Goal: Task Accomplishment & Management: Complete application form

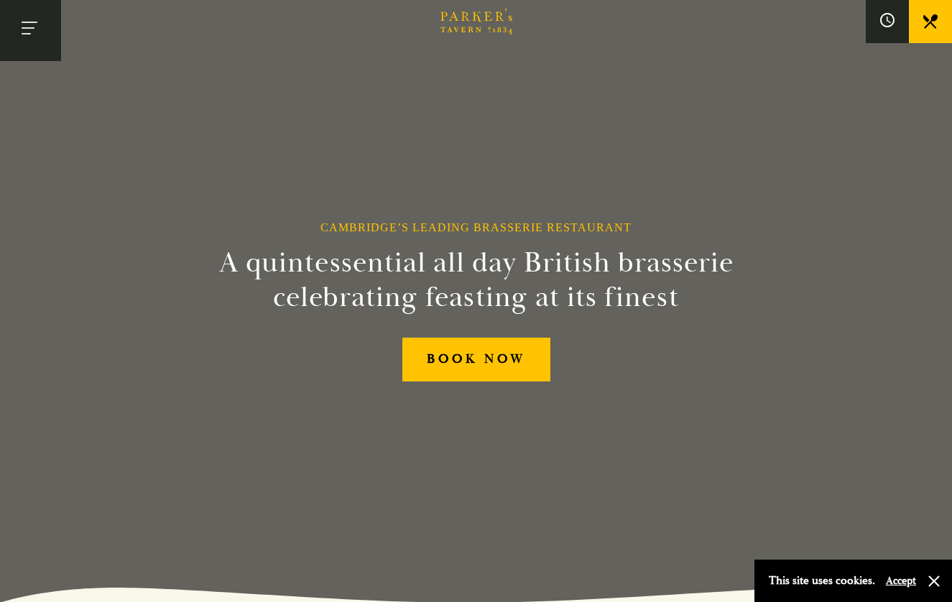
click at [44, 32] on button "Toggle navigation" at bounding box center [30, 30] width 61 height 61
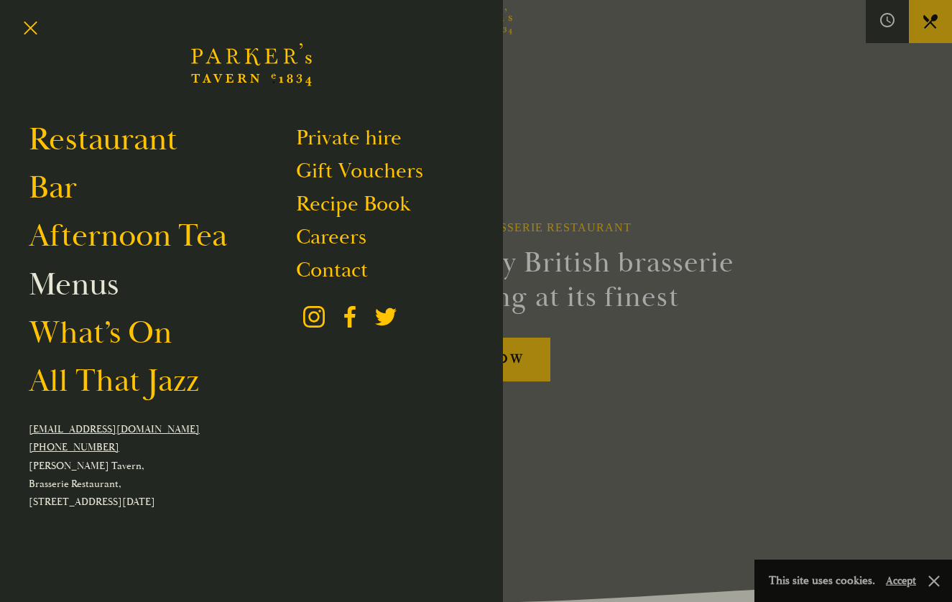
click at [106, 289] on link "Menus" at bounding box center [74, 284] width 90 height 40
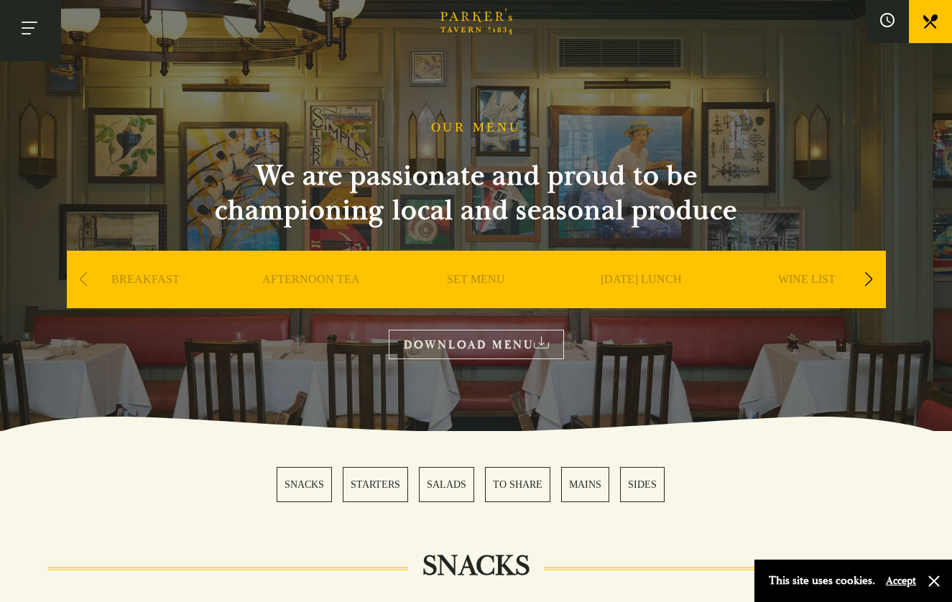
click at [33, 17] on button "Toggle navigation" at bounding box center [30, 30] width 61 height 61
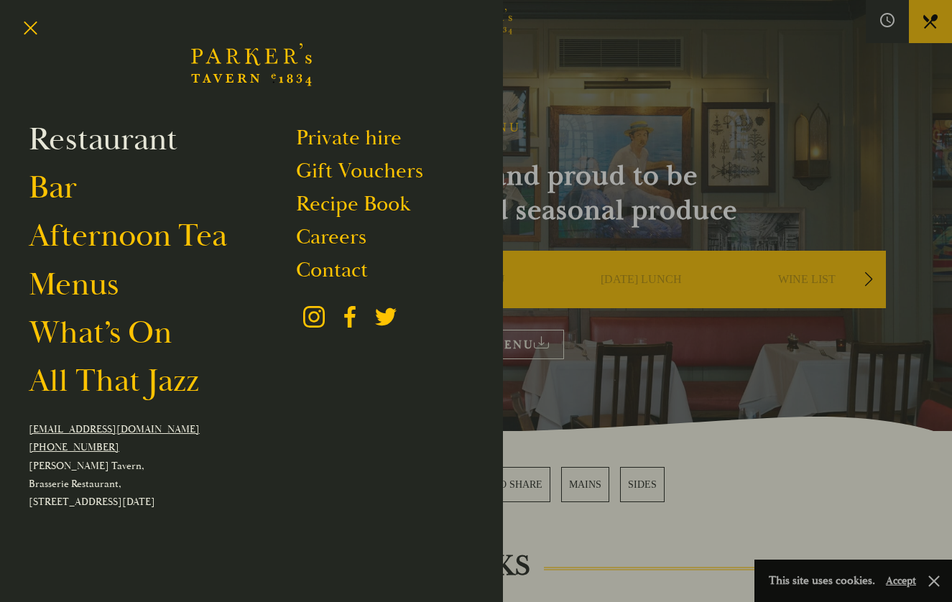
click at [111, 134] on link "Restaurant" at bounding box center [103, 139] width 149 height 40
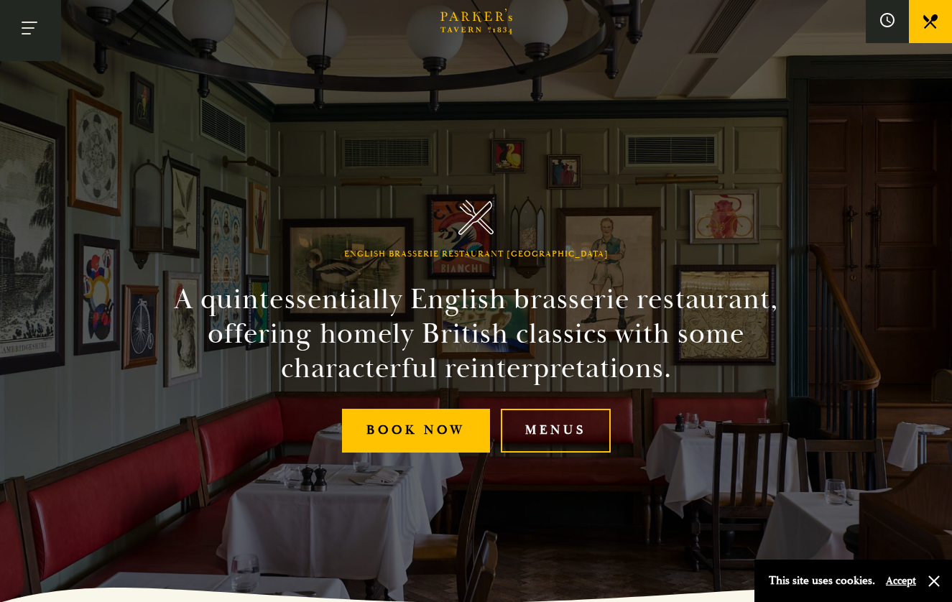
click at [38, 32] on button "Toggle navigation" at bounding box center [30, 30] width 61 height 61
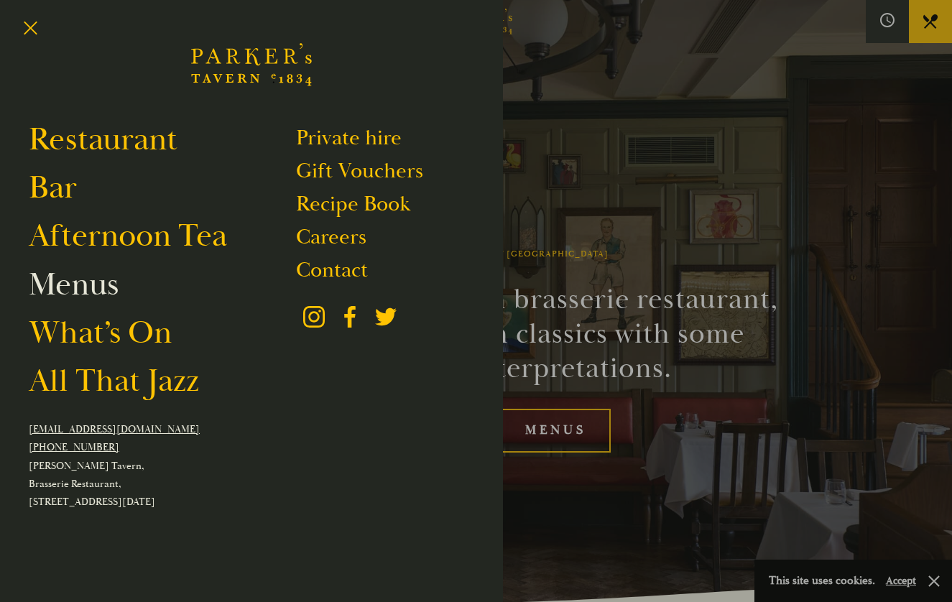
click at [109, 292] on link "Menus" at bounding box center [74, 284] width 90 height 40
click at [124, 348] on link "What’s On" at bounding box center [100, 332] width 143 height 40
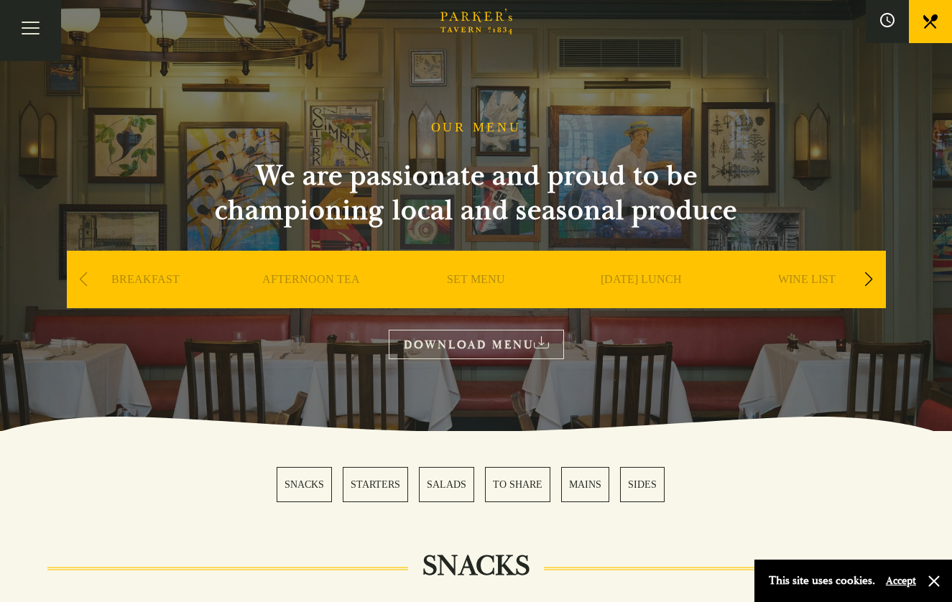
click at [484, 277] on link "SET MENU" at bounding box center [476, 300] width 58 height 57
click at [460, 126] on h1 "OUR MENU" at bounding box center [476, 128] width 91 height 16
click at [308, 285] on link "AFTERNOON TEA" at bounding box center [311, 300] width 98 height 57
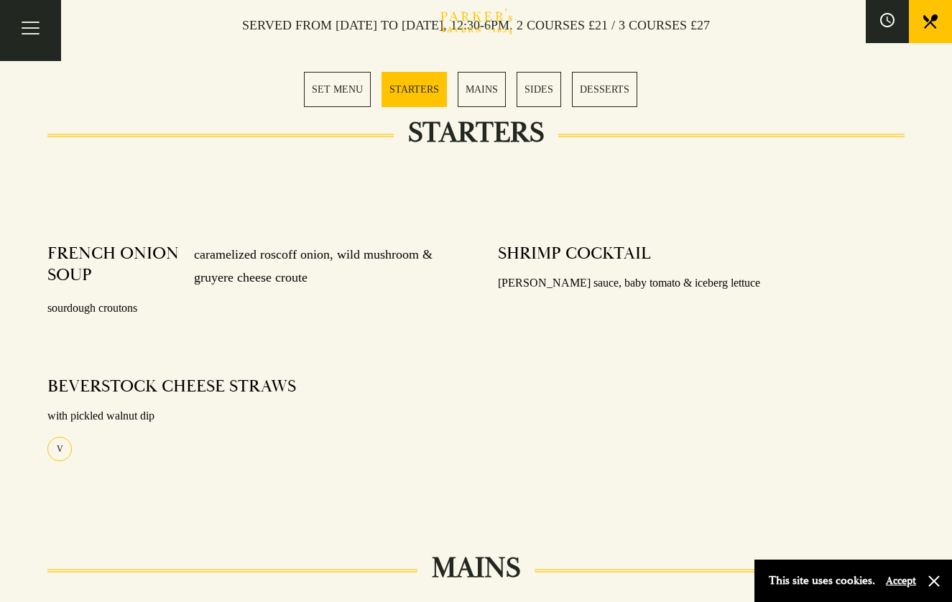
scroll to position [67, 0]
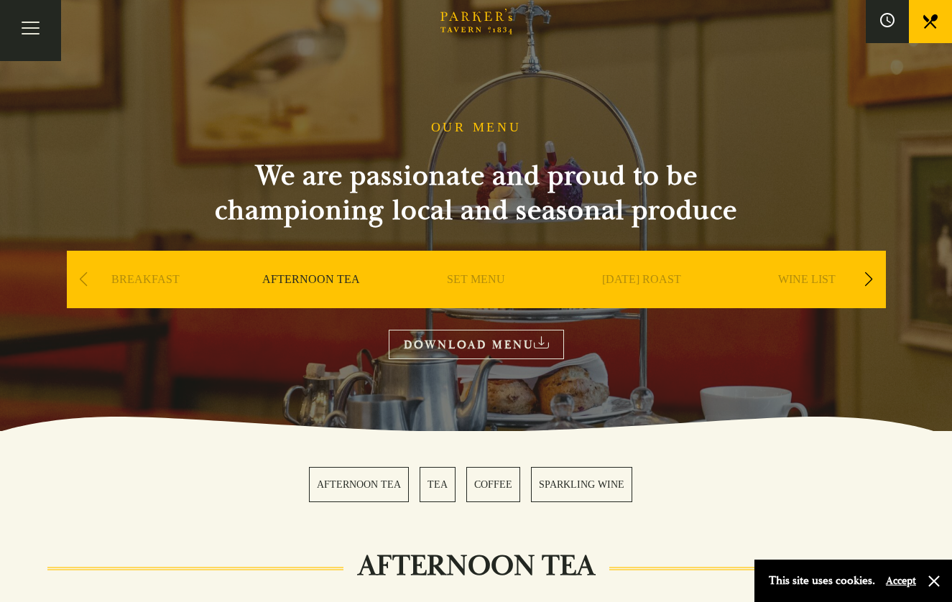
click at [869, 274] on div "Next slide" at bounding box center [868, 280] width 19 height 32
click at [816, 282] on link "A LA CARTE" at bounding box center [806, 300] width 67 height 57
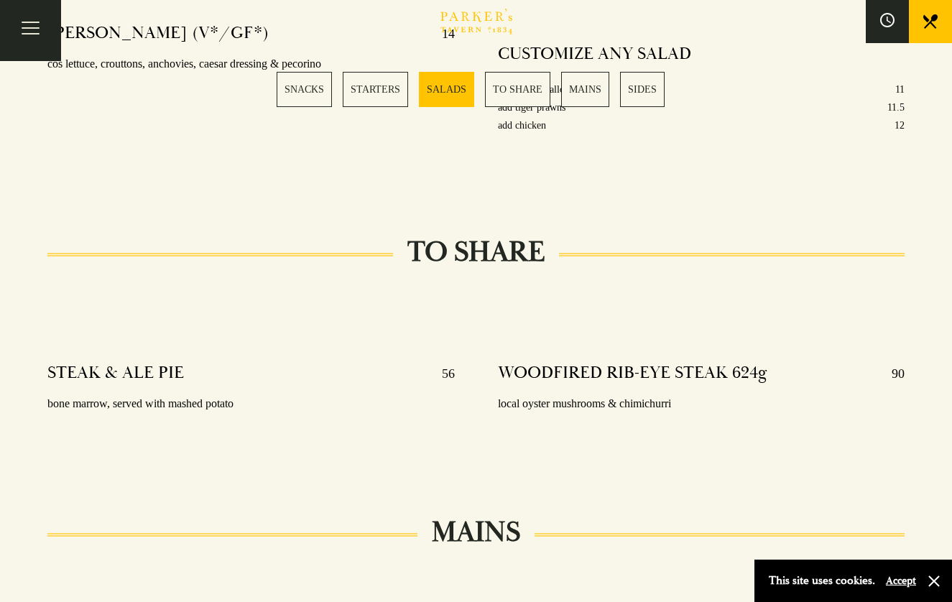
scroll to position [1392, 0]
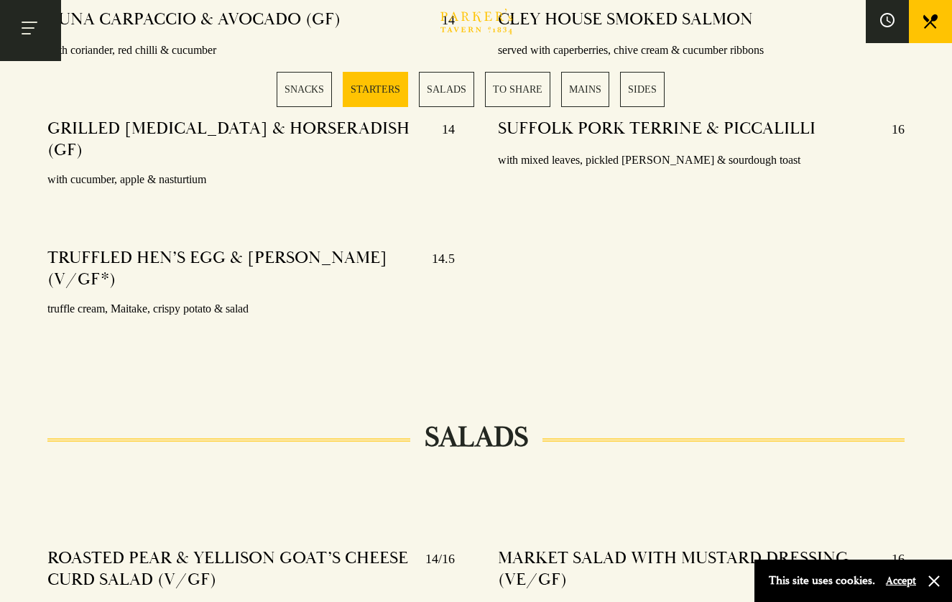
click at [37, 32] on button "Toggle navigation" at bounding box center [30, 30] width 61 height 61
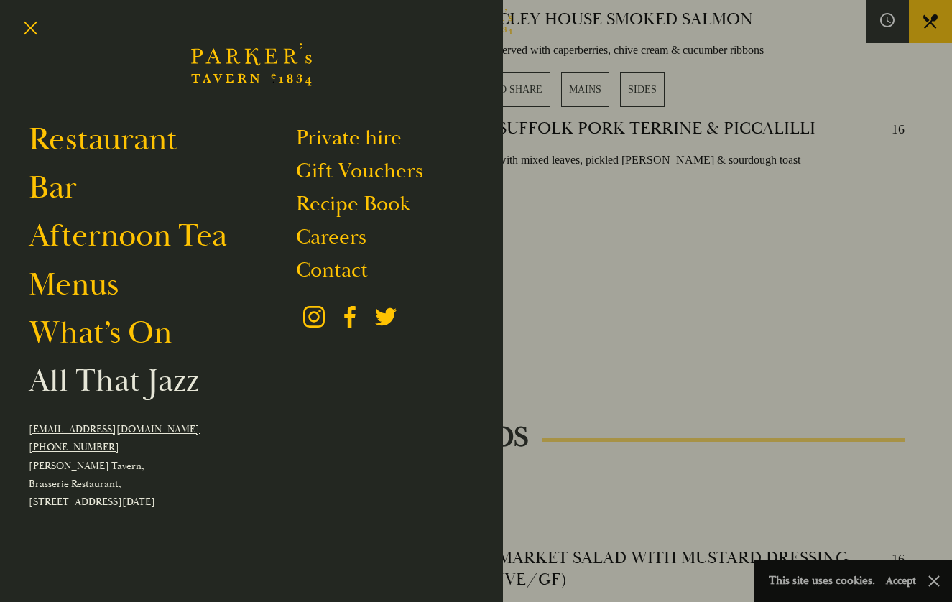
click at [114, 381] on link "All That Jazz" at bounding box center [114, 381] width 170 height 40
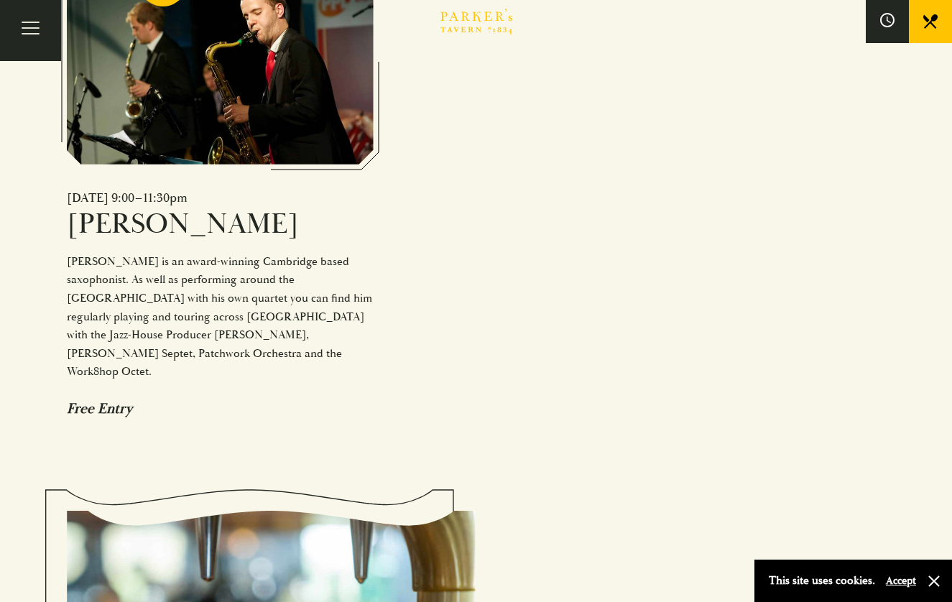
scroll to position [1149, 0]
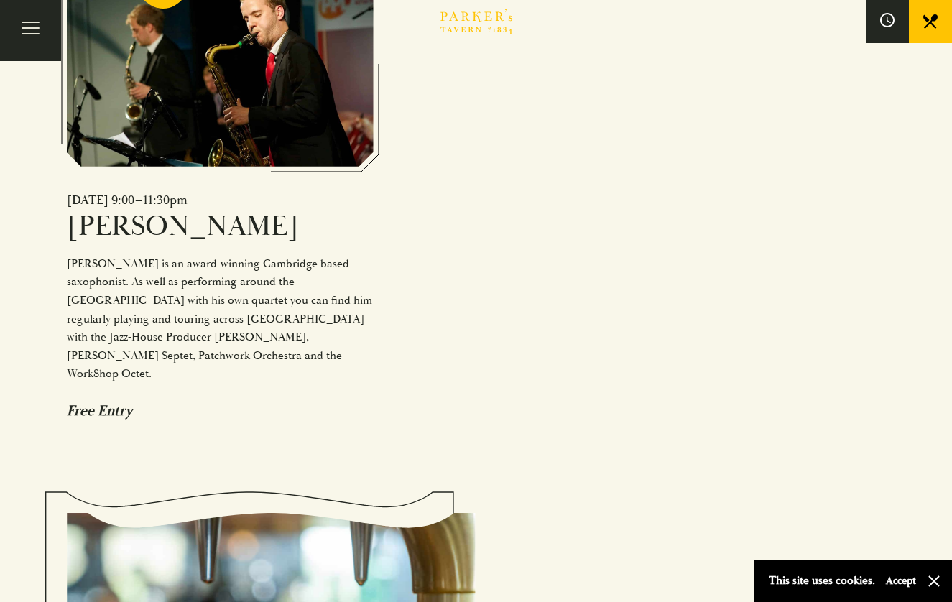
click at [96, 402] on div "Free Entry" at bounding box center [220, 411] width 307 height 18
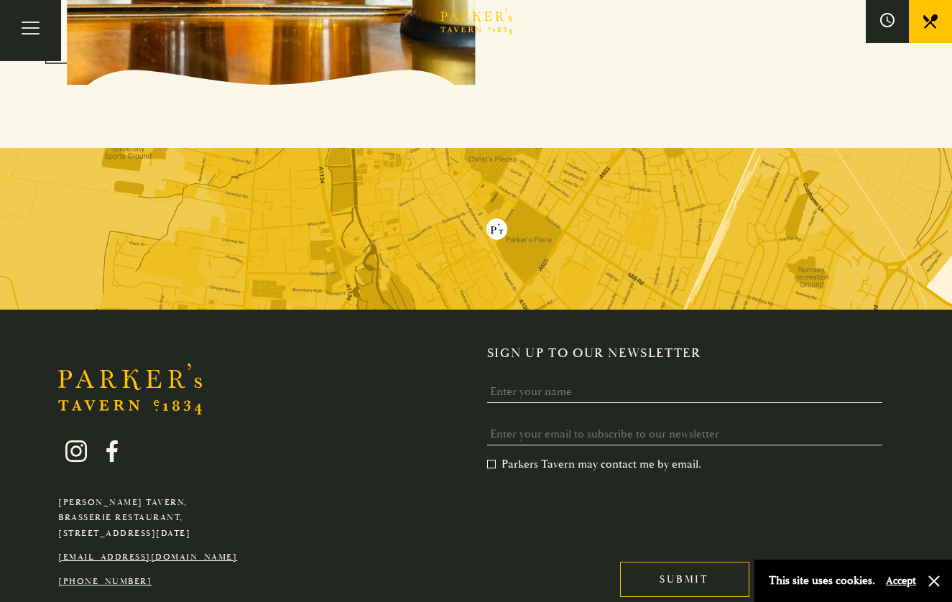
scroll to position [2026, 0]
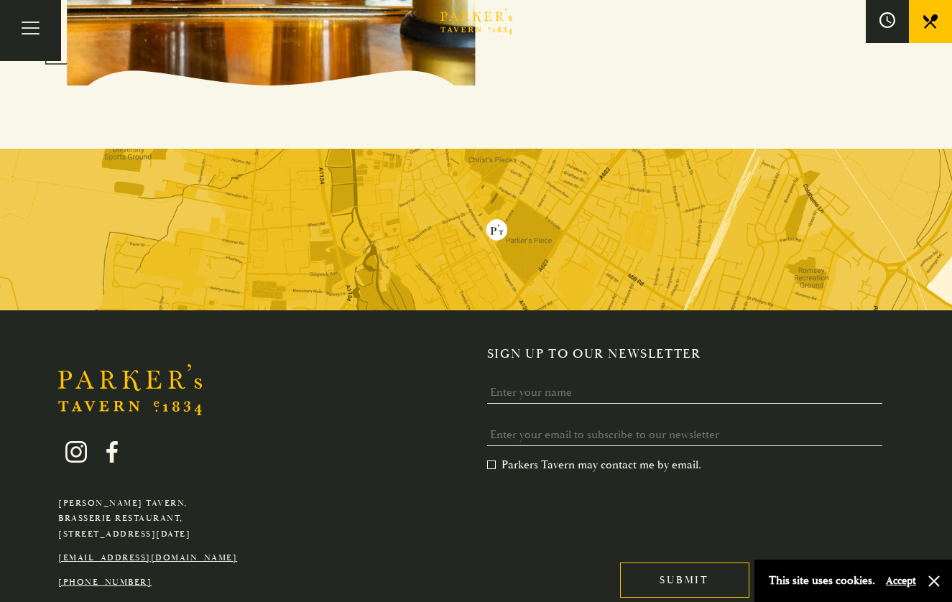
click at [885, 19] on icon at bounding box center [887, 20] width 16 height 16
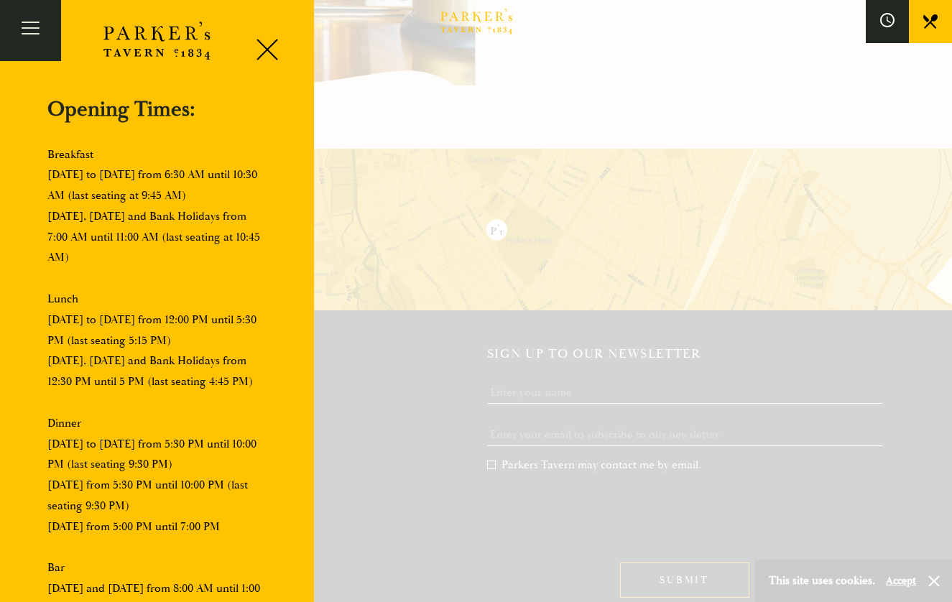
click at [942, 18] on link at bounding box center [930, 21] width 43 height 43
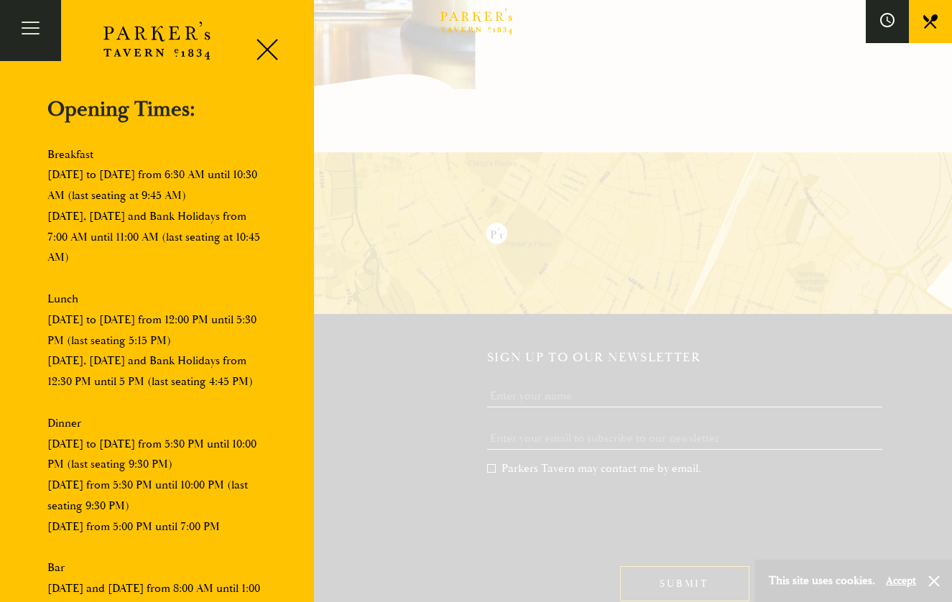
scroll to position [1982, 0]
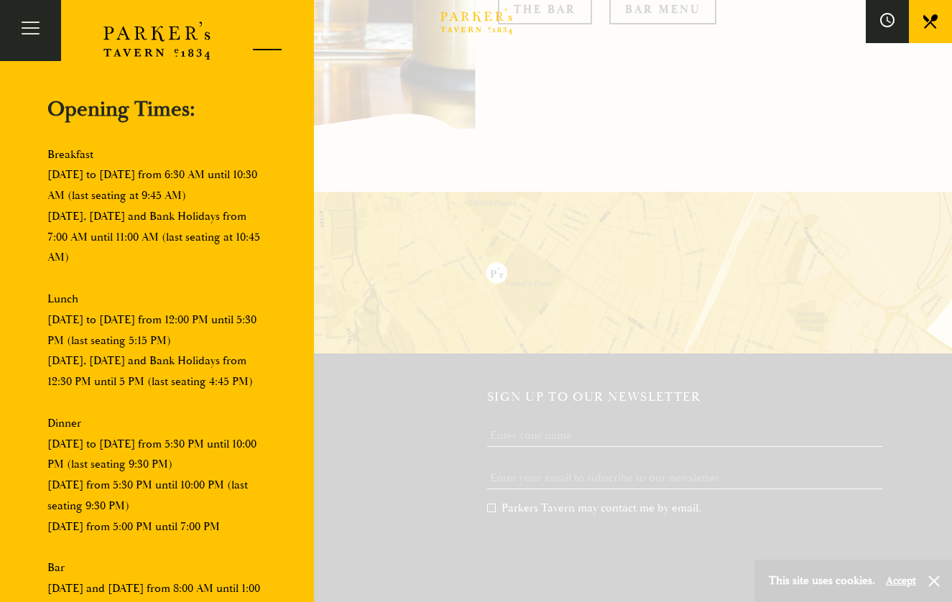
click at [264, 47] on div at bounding box center [261, 52] width 61 height 61
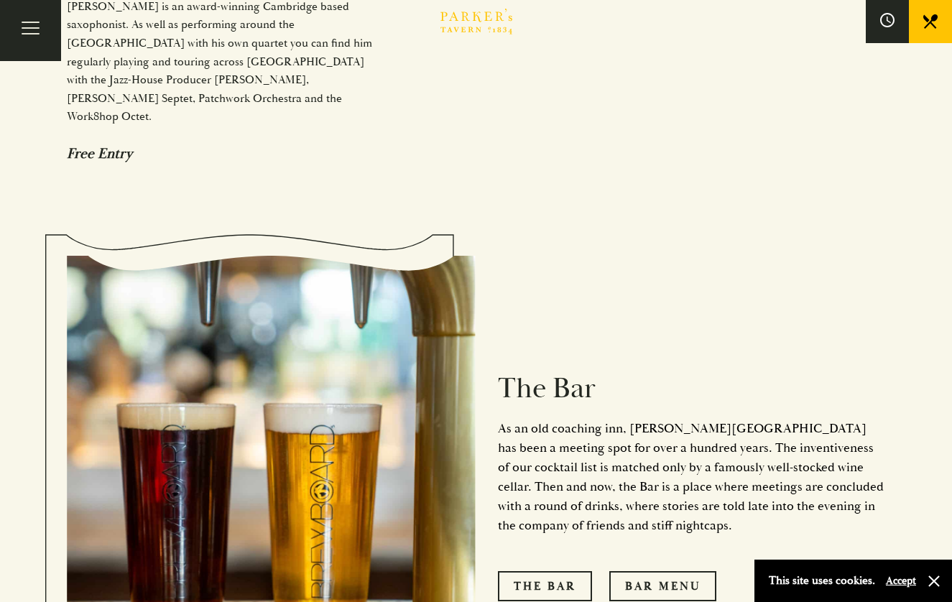
scroll to position [1544, 0]
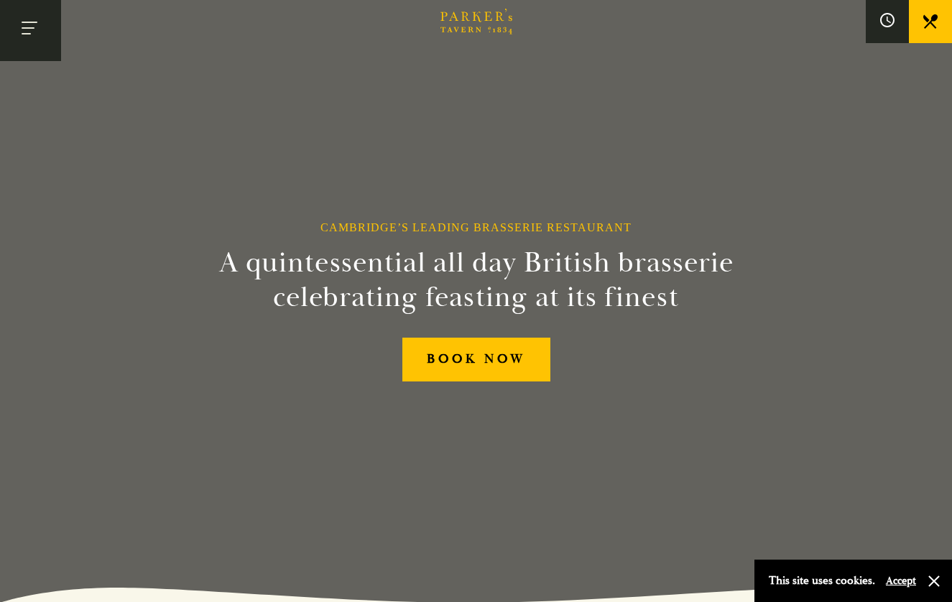
click at [51, 34] on button "Toggle navigation" at bounding box center [30, 30] width 61 height 61
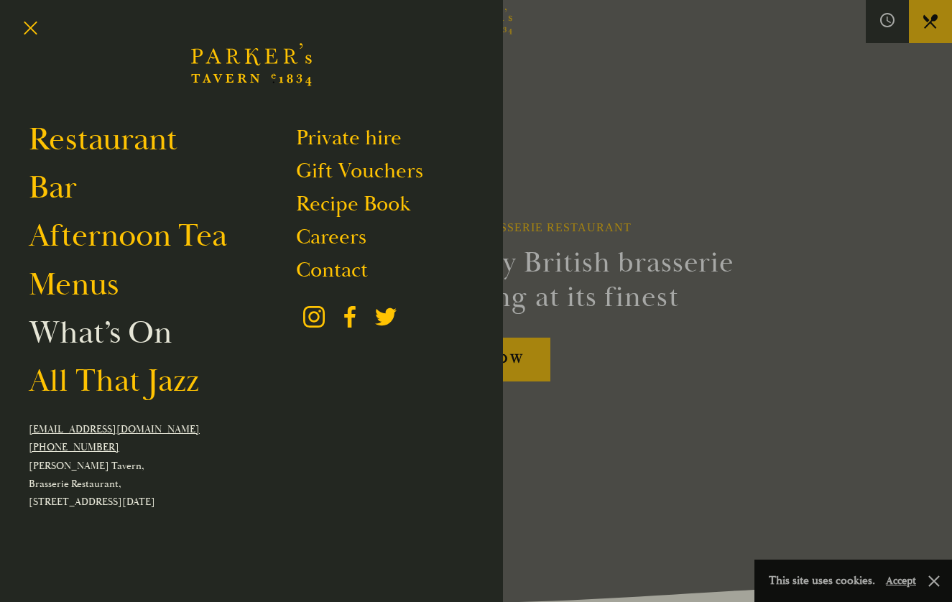
click at [134, 353] on link "What’s On" at bounding box center [100, 332] width 143 height 40
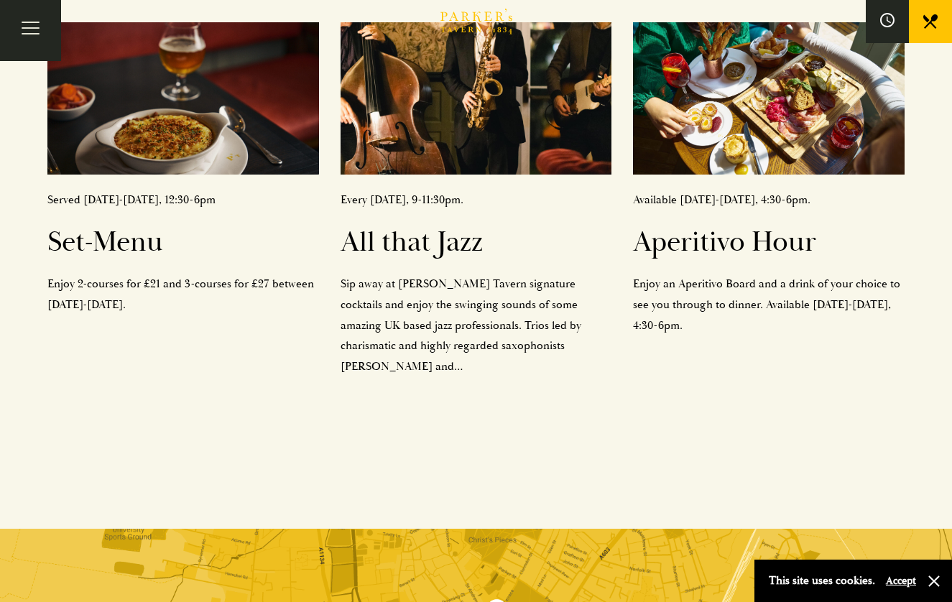
scroll to position [650, 0]
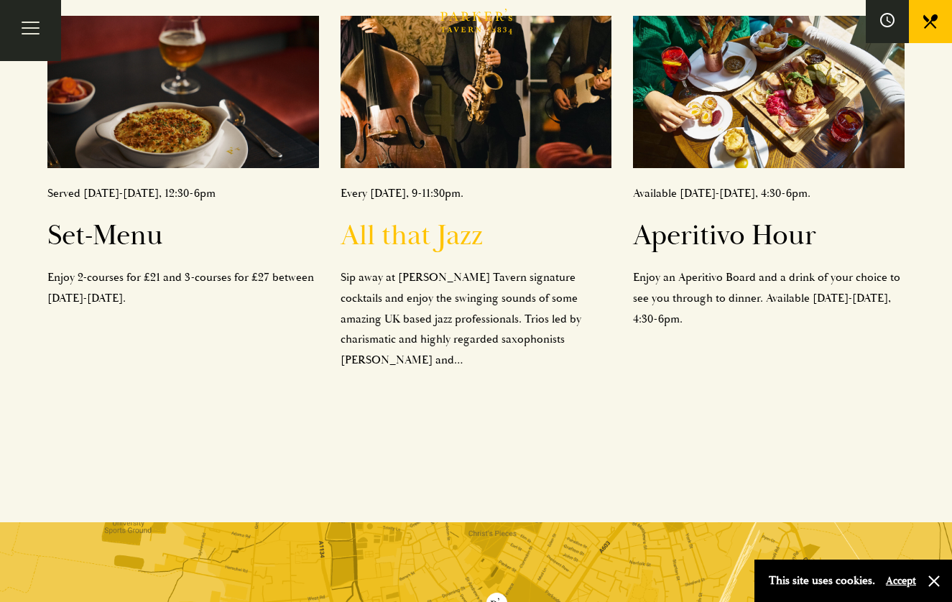
click at [433, 218] on h2 "All that Jazz" at bounding box center [476, 235] width 272 height 34
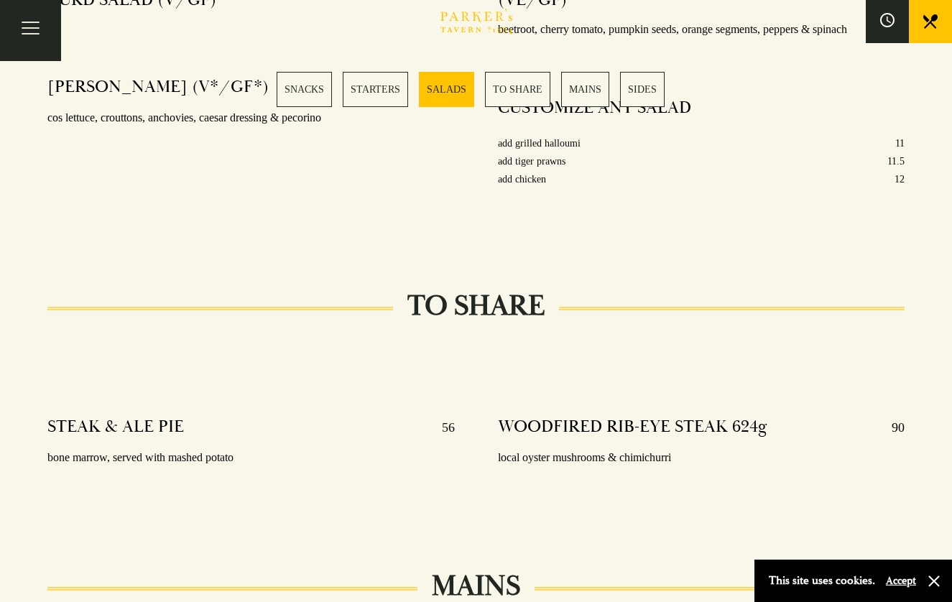
scroll to position [1666, 0]
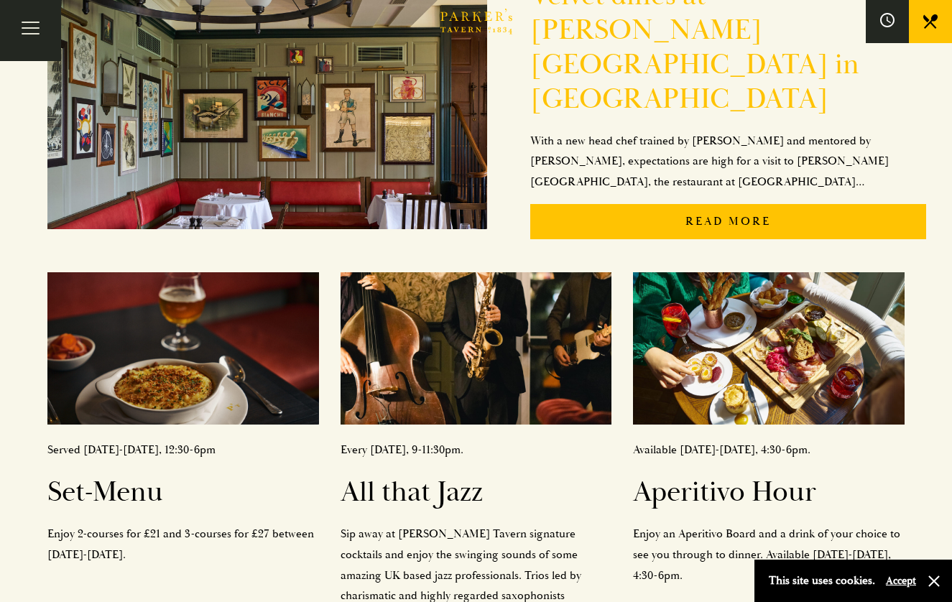
scroll to position [395, 0]
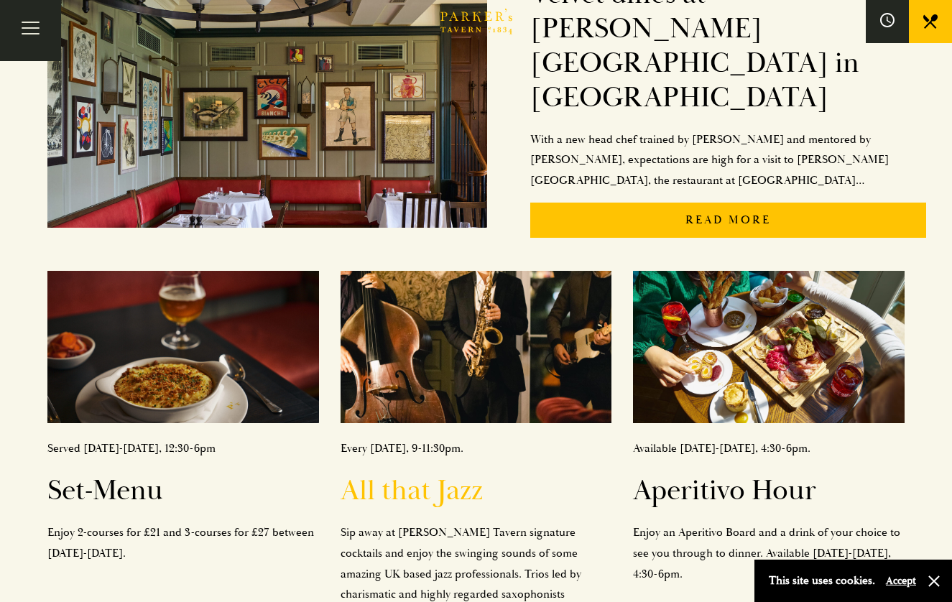
click at [488, 473] on h2 "All that Jazz" at bounding box center [476, 490] width 272 height 34
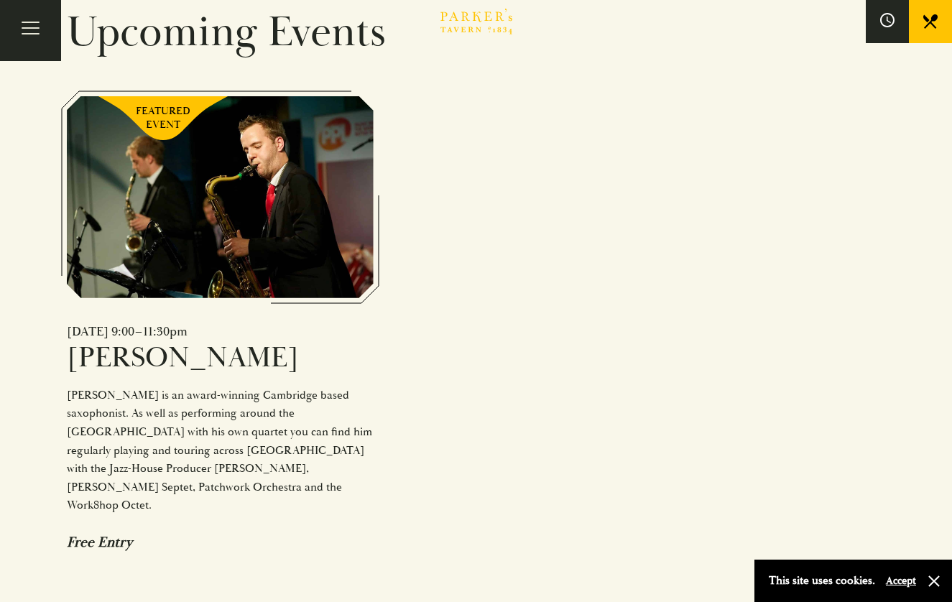
scroll to position [1016, 0]
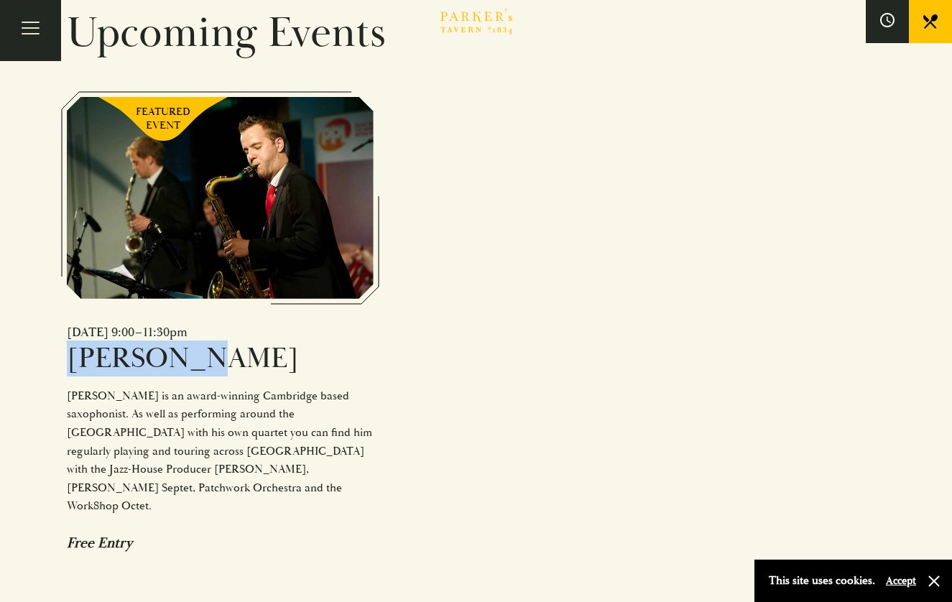
drag, startPoint x: 62, startPoint y: 310, endPoint x: 192, endPoint y: 312, distance: 130.0
click at [192, 312] on div "Upcoming Events FEATURED EVENT Fri 3 October 2025 | 9:00–11:30pm Sam Miles Sam …" at bounding box center [476, 253] width 862 height 640
copy h6 "Sam Miles"
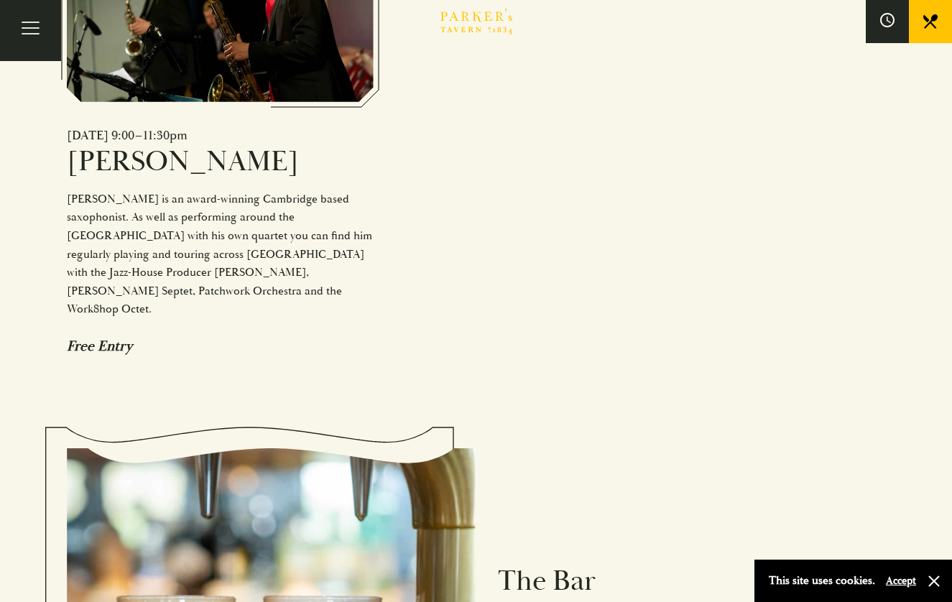
scroll to position [1326, 0]
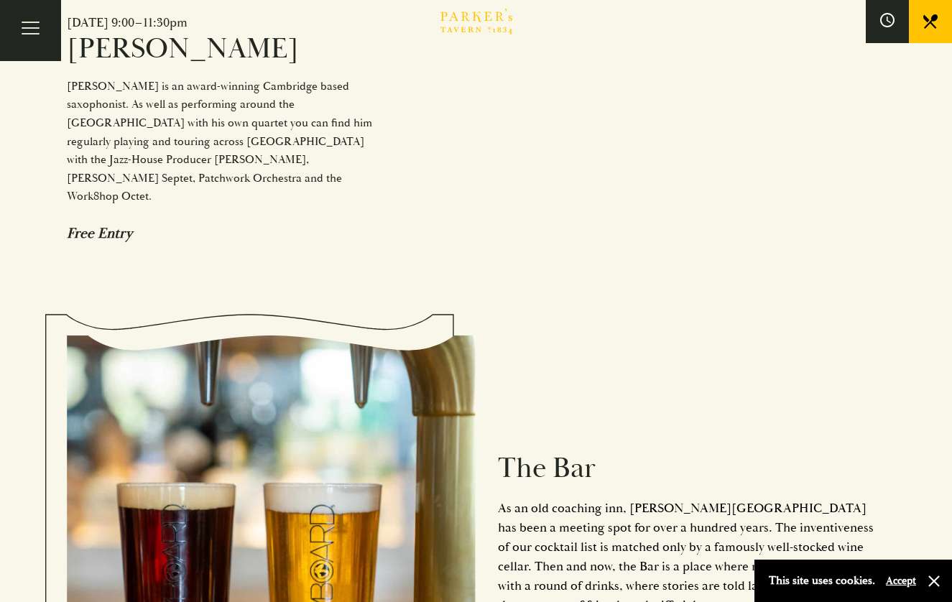
click at [115, 224] on div "Free Entry" at bounding box center [220, 233] width 307 height 18
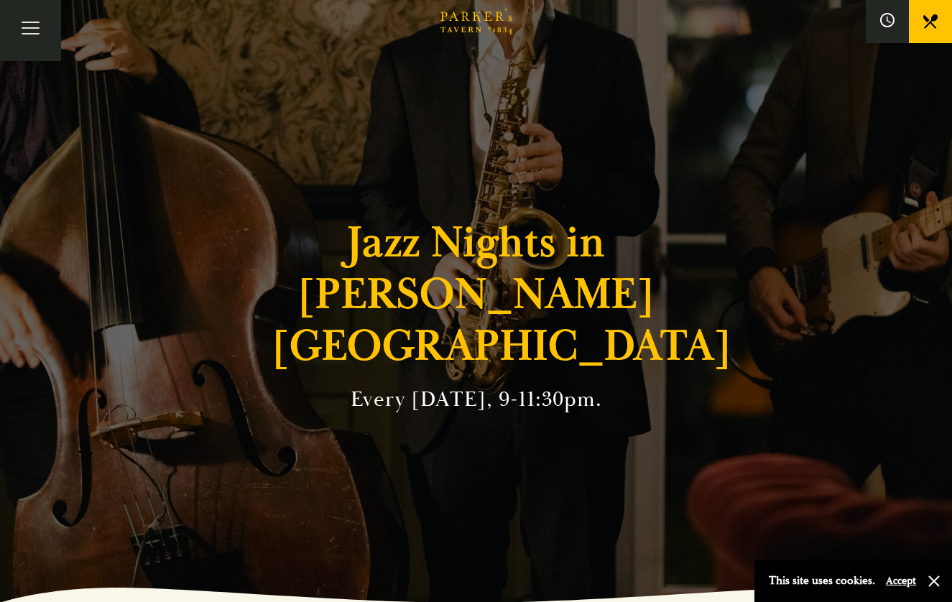
scroll to position [0, 0]
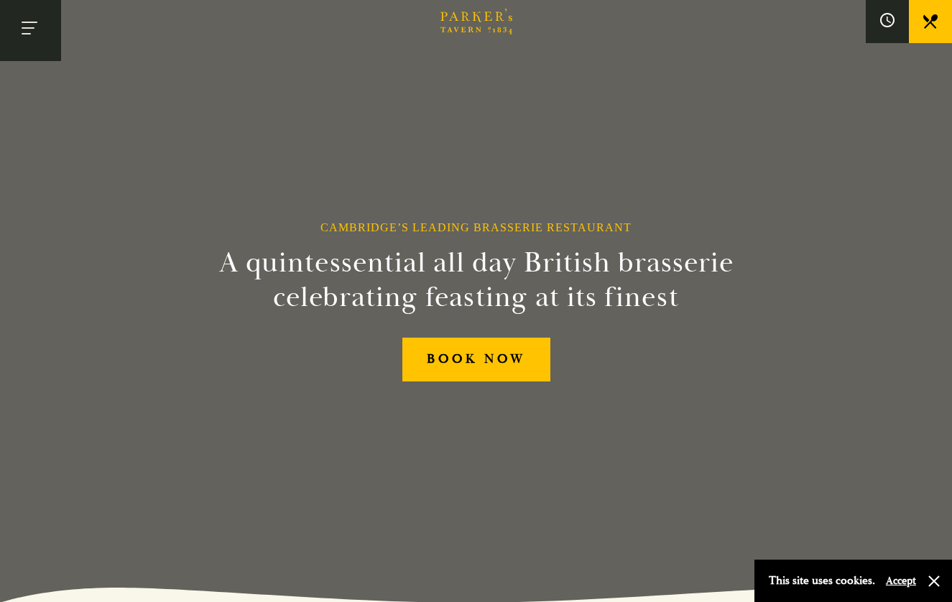
click at [23, 41] on button "Toggle navigation" at bounding box center [30, 30] width 61 height 61
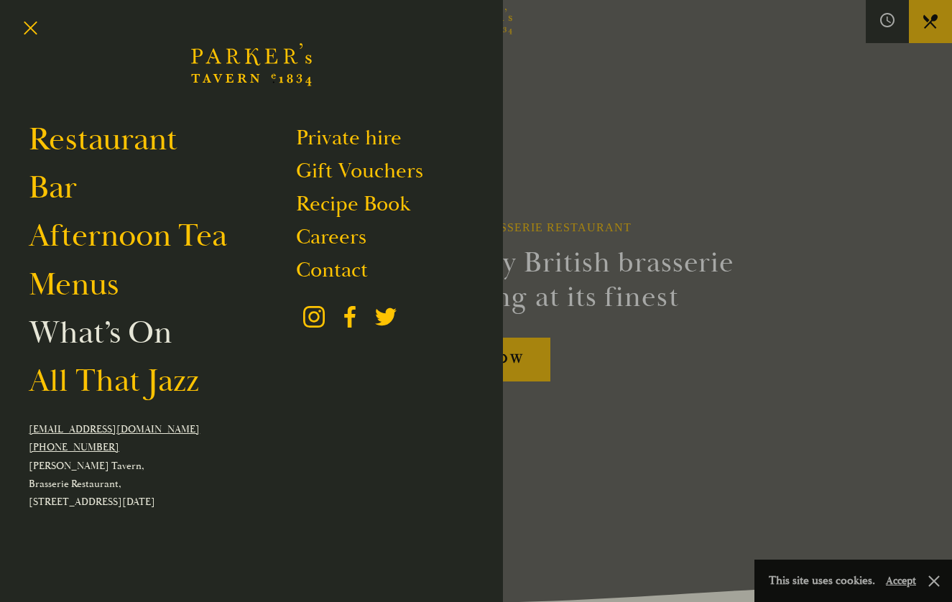
click at [106, 335] on link "What’s On" at bounding box center [100, 332] width 143 height 40
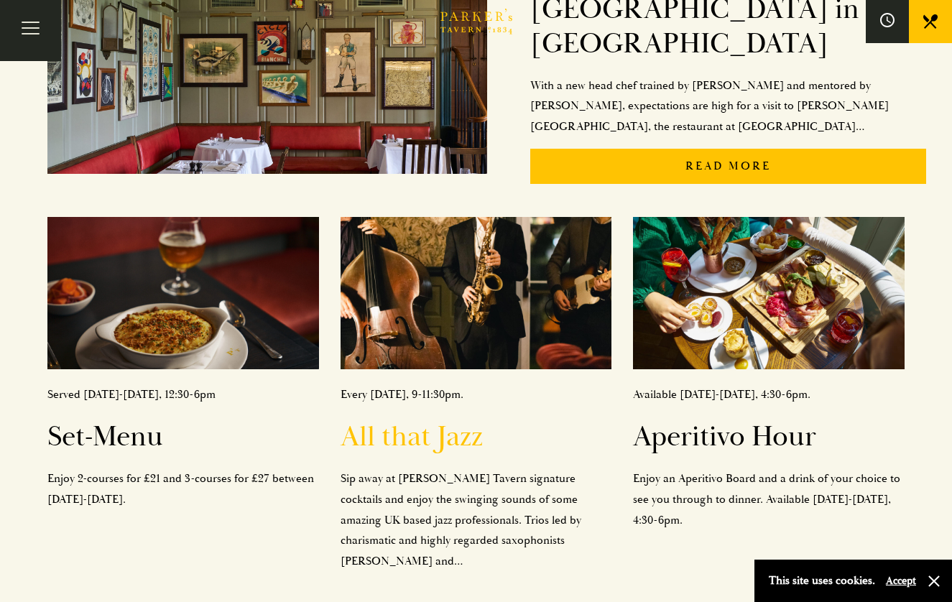
scroll to position [473, 0]
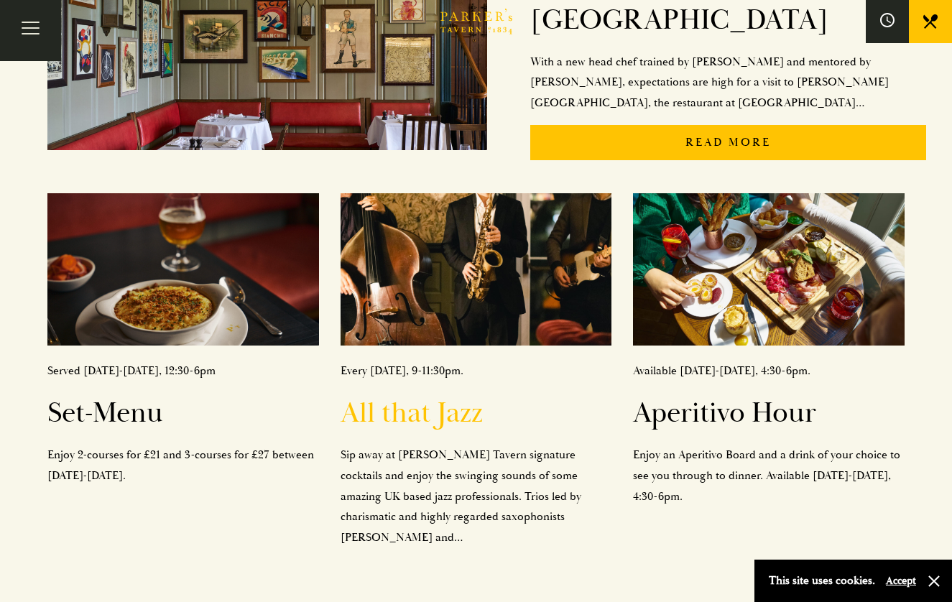
click at [462, 396] on h2 "All that Jazz" at bounding box center [476, 413] width 272 height 34
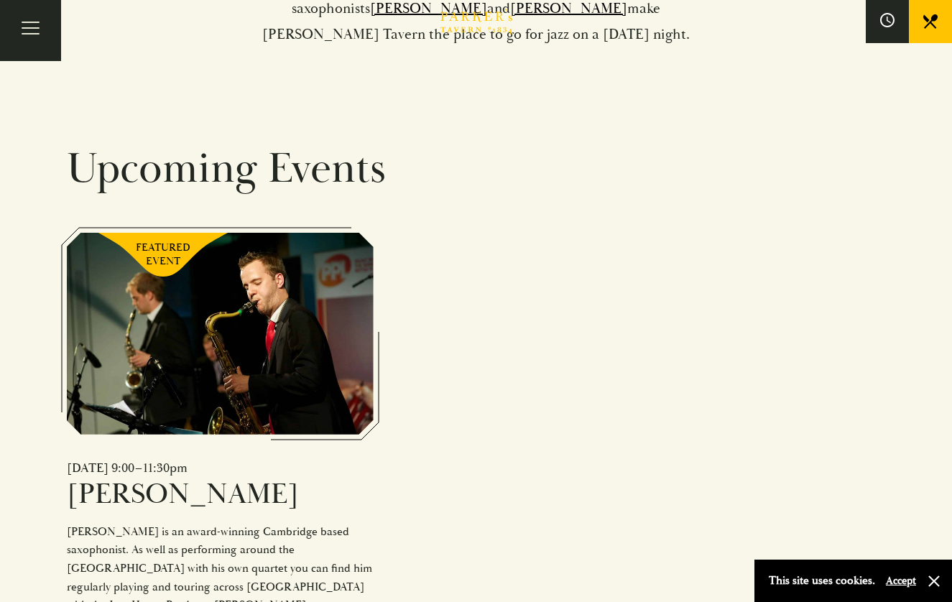
scroll to position [881, 0]
click at [41, 40] on button "Toggle navigation" at bounding box center [30, 30] width 61 height 61
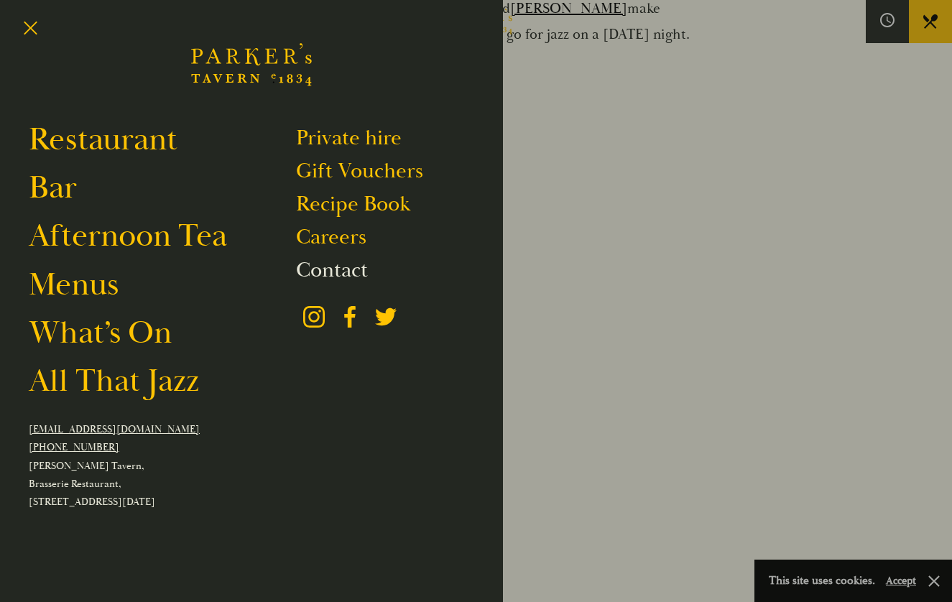
click at [323, 274] on link "Contact" at bounding box center [332, 269] width 72 height 27
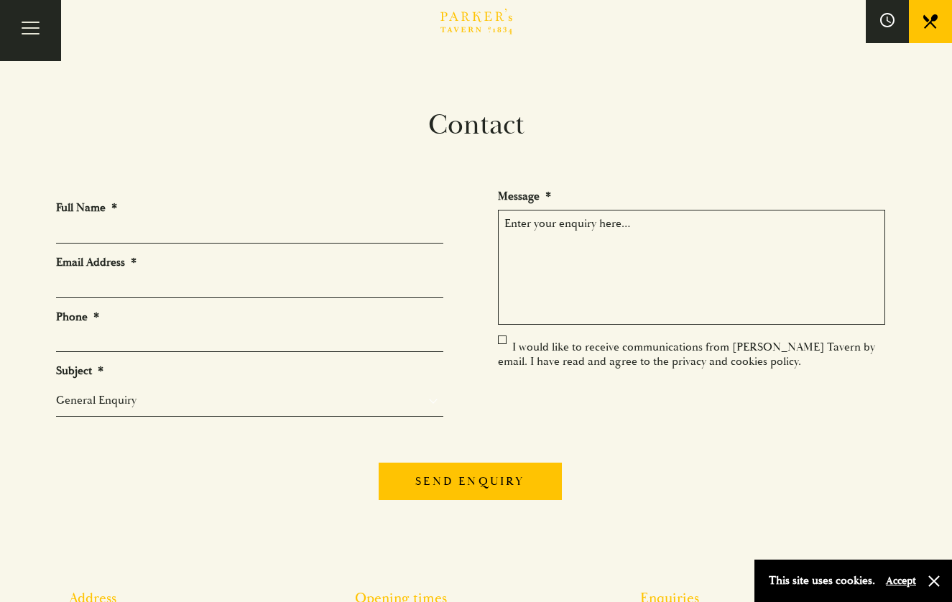
type input "d"
type input "[PERSON_NAME]"
type input "[EMAIL_ADDRESS][DOMAIN_NAME]"
type input "07762849636"
click at [592, 280] on textarea "Message *" at bounding box center [691, 267] width 387 height 115
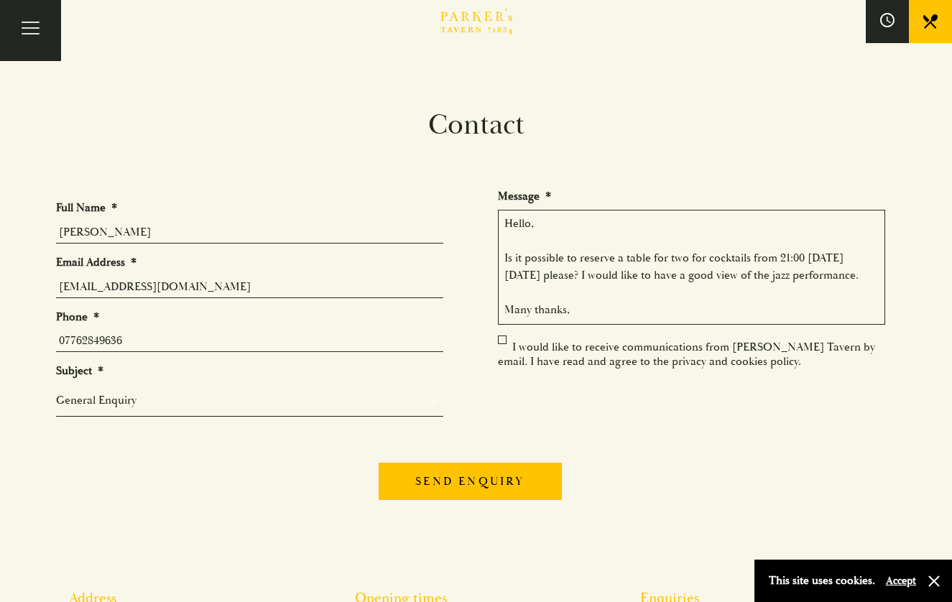
scroll to position [45, 0]
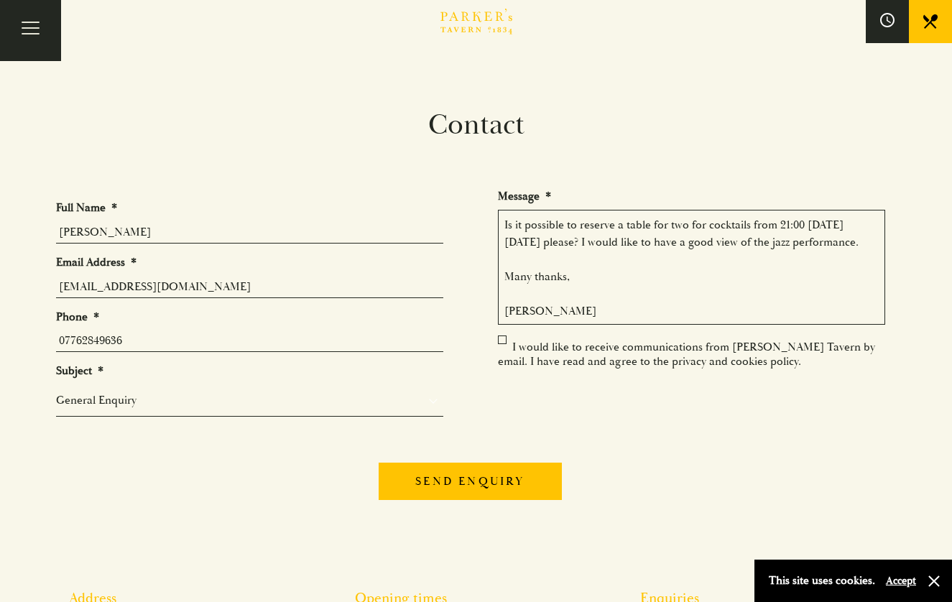
type textarea "Hello, Is it possible to reserve a table for two for cocktails from 21:00 [DATE…"
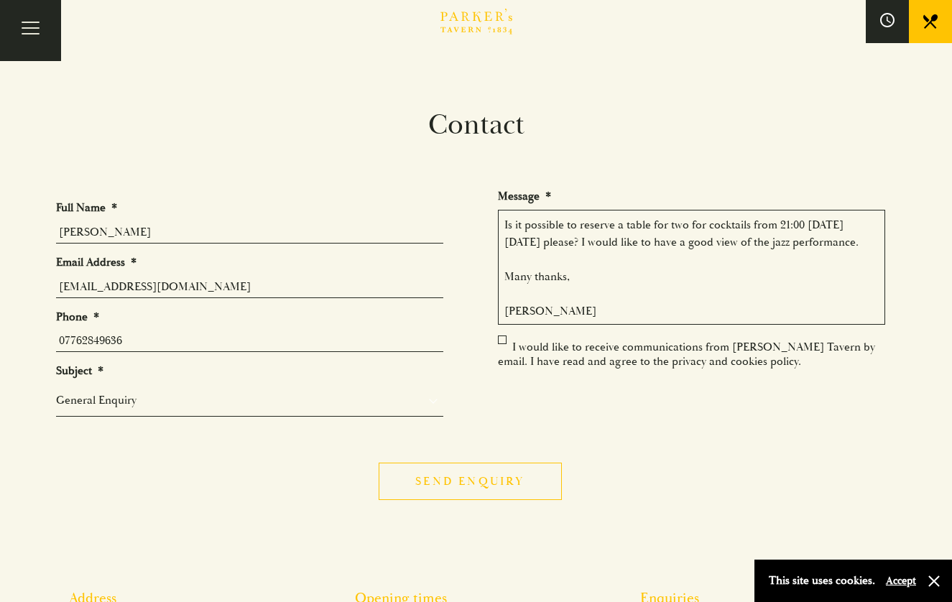
click at [500, 483] on input "Send enquiry" at bounding box center [470, 481] width 182 height 37
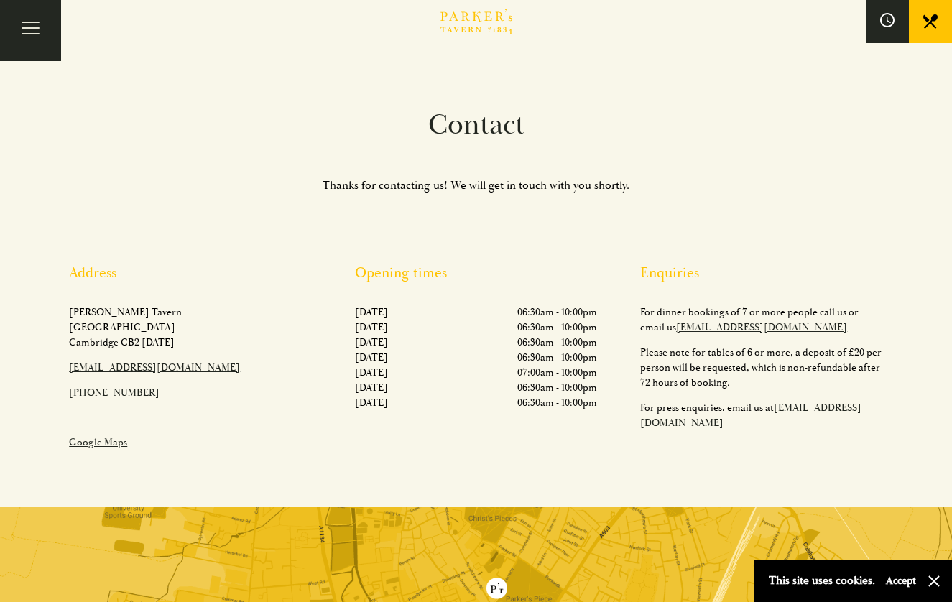
scroll to position [0, 0]
